Goal: Find specific page/section: Find specific page/section

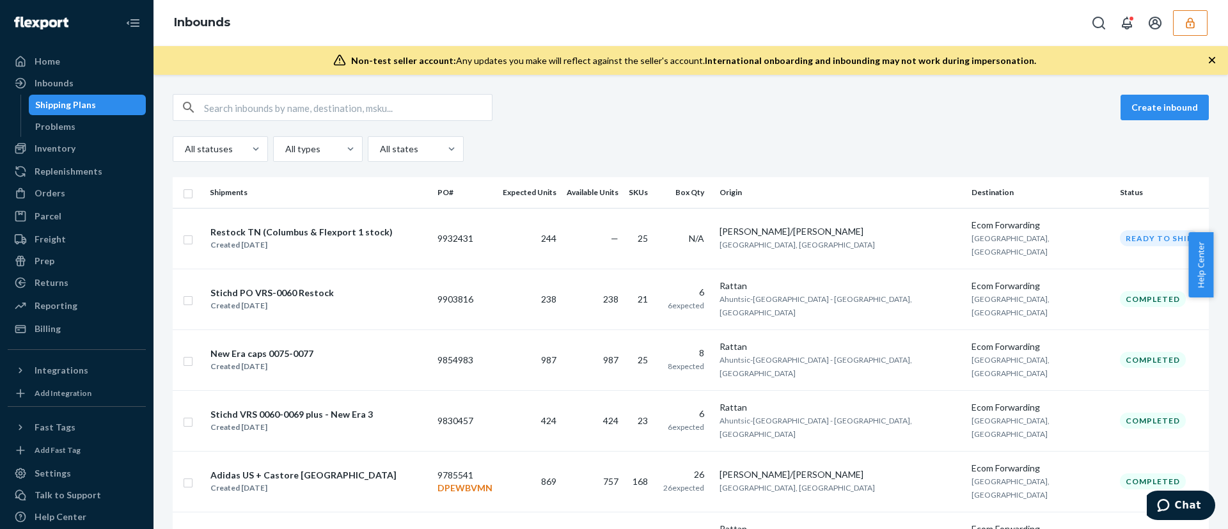
scroll to position [35, 0]
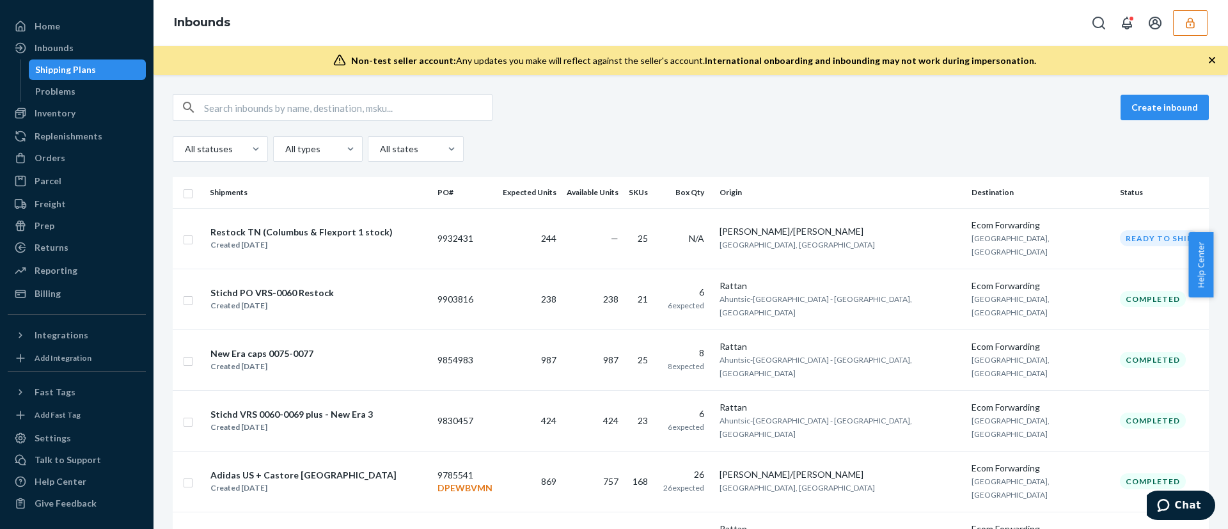
click at [1183, 24] on button "button" at bounding box center [1190, 23] width 35 height 26
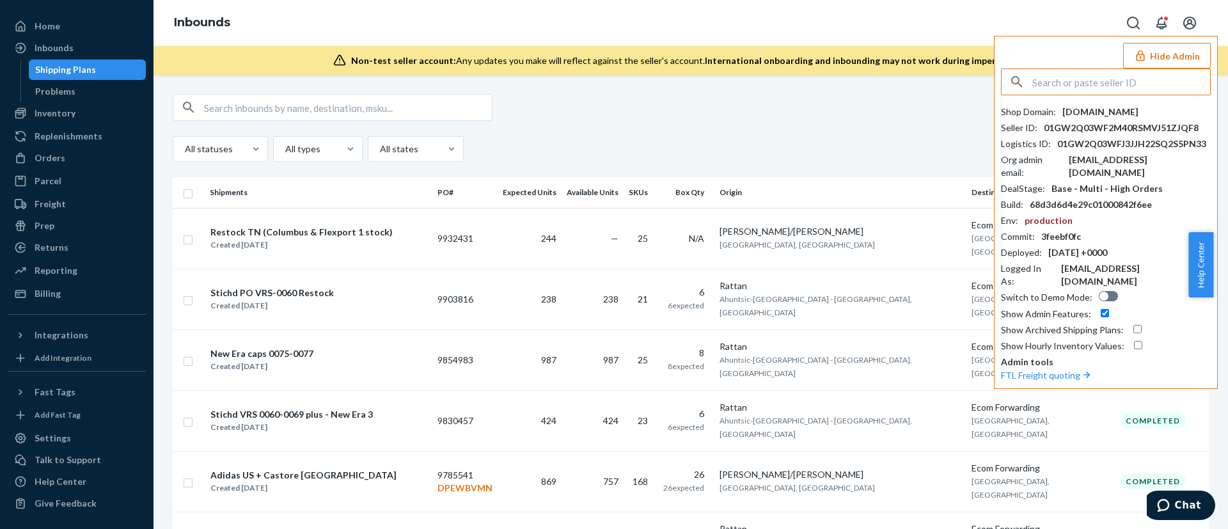
click at [1082, 90] on input "text" at bounding box center [1121, 82] width 178 height 26
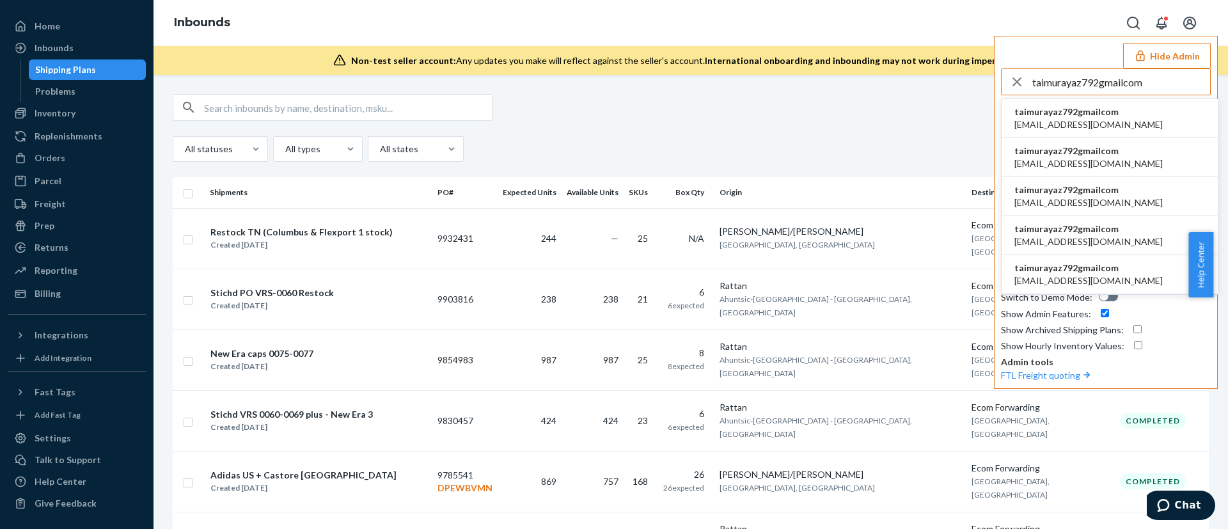
type input "taimurayaz792gmailcom"
click at [1072, 120] on span "[EMAIL_ADDRESS][DOMAIN_NAME]" at bounding box center [1088, 124] width 148 height 13
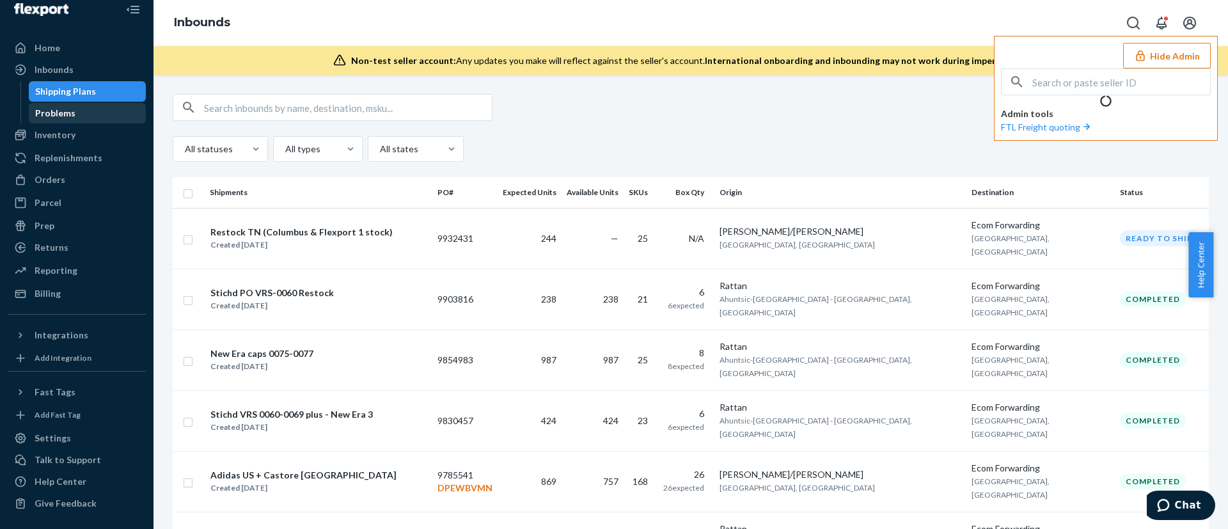
scroll to position [0, 0]
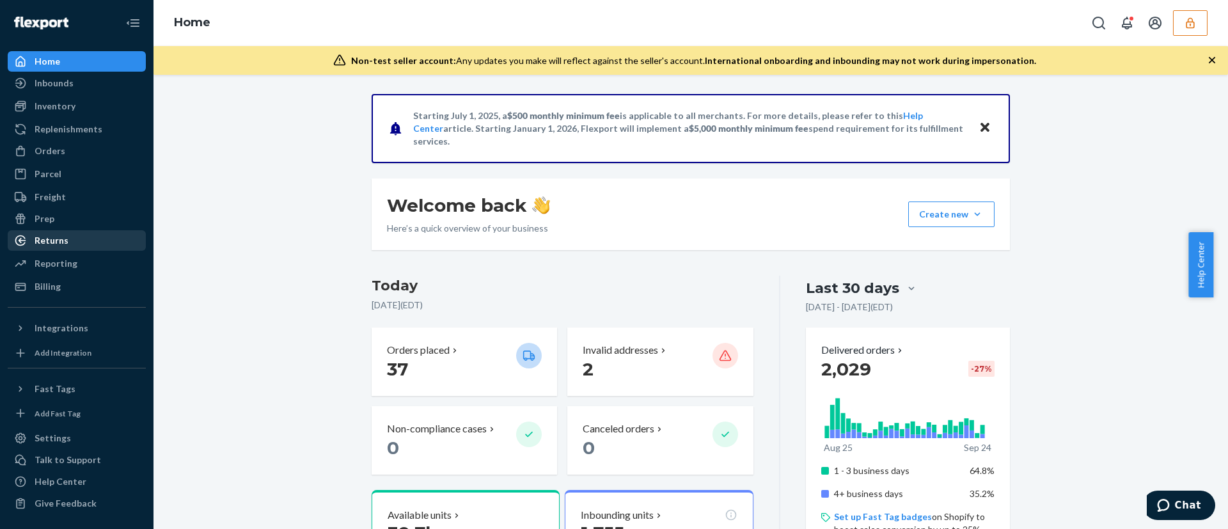
click at [66, 242] on div "Returns" at bounding box center [52, 240] width 34 height 13
